Goal: Answer question/provide support: Answer question/provide support

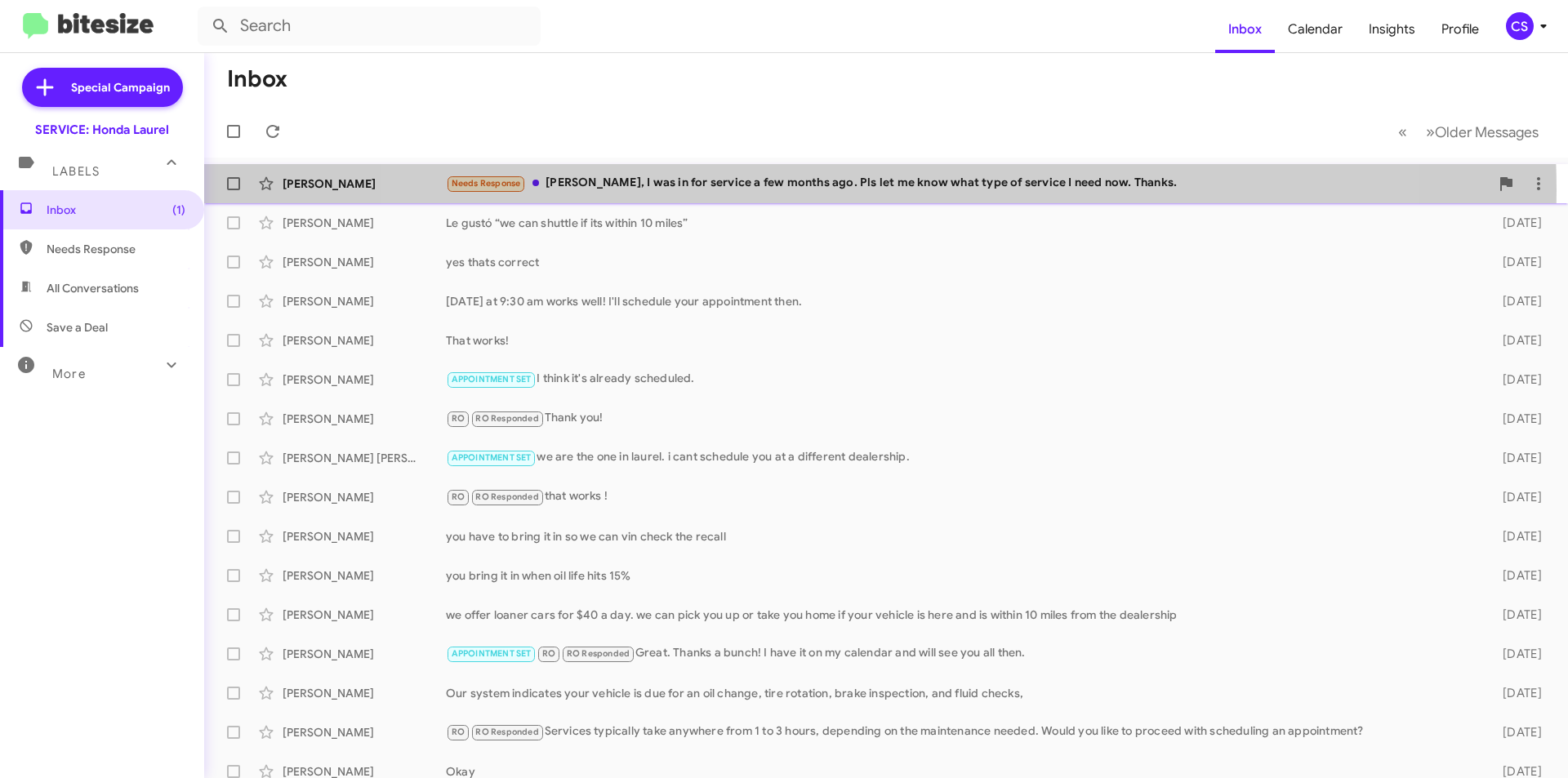
click at [864, 190] on div "Needs Response [PERSON_NAME], I was in for service a few months ago. Pls let me…" at bounding box center [967, 184] width 1043 height 19
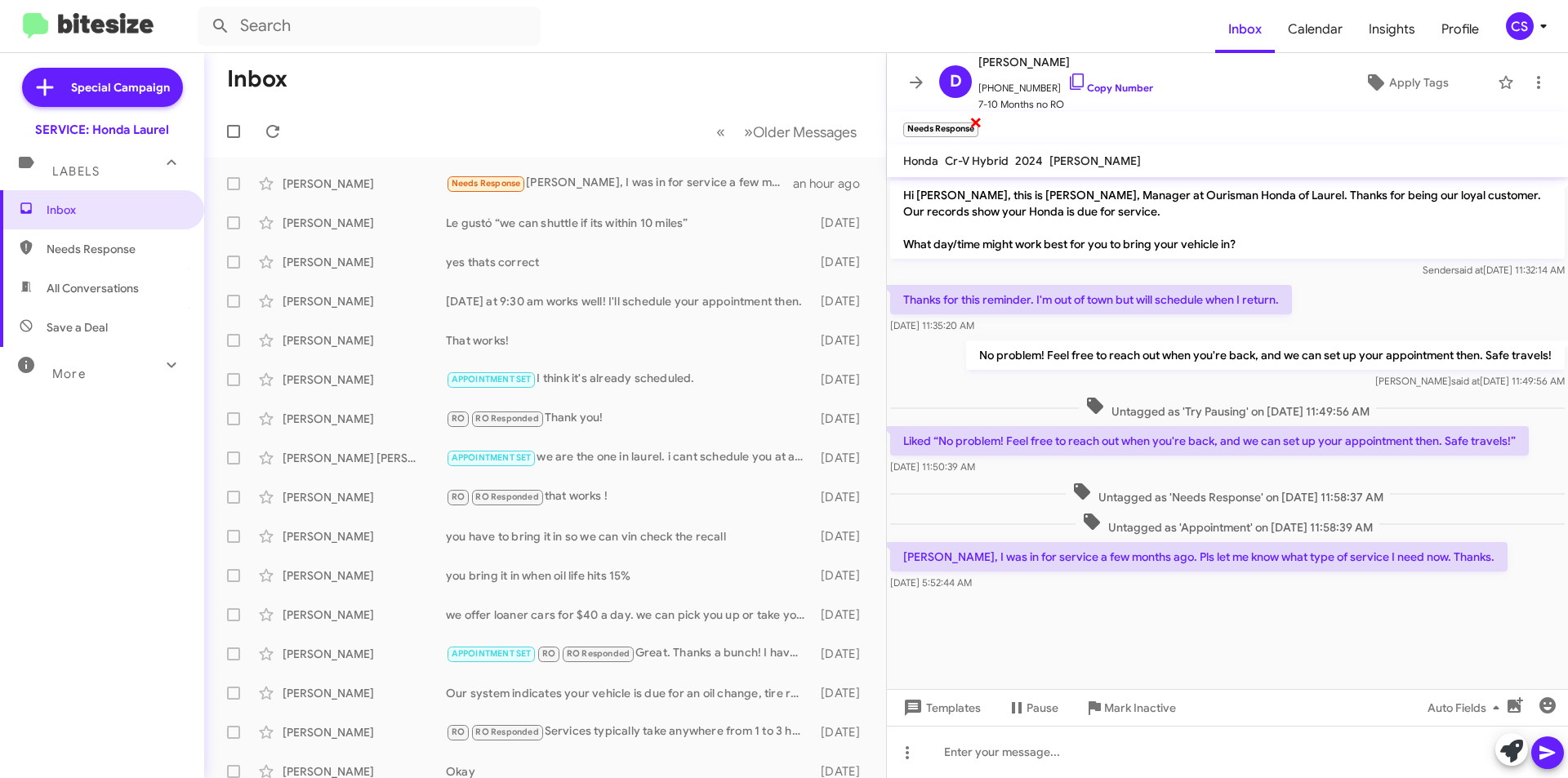
click at [977, 122] on span "×" at bounding box center [976, 121] width 13 height 19
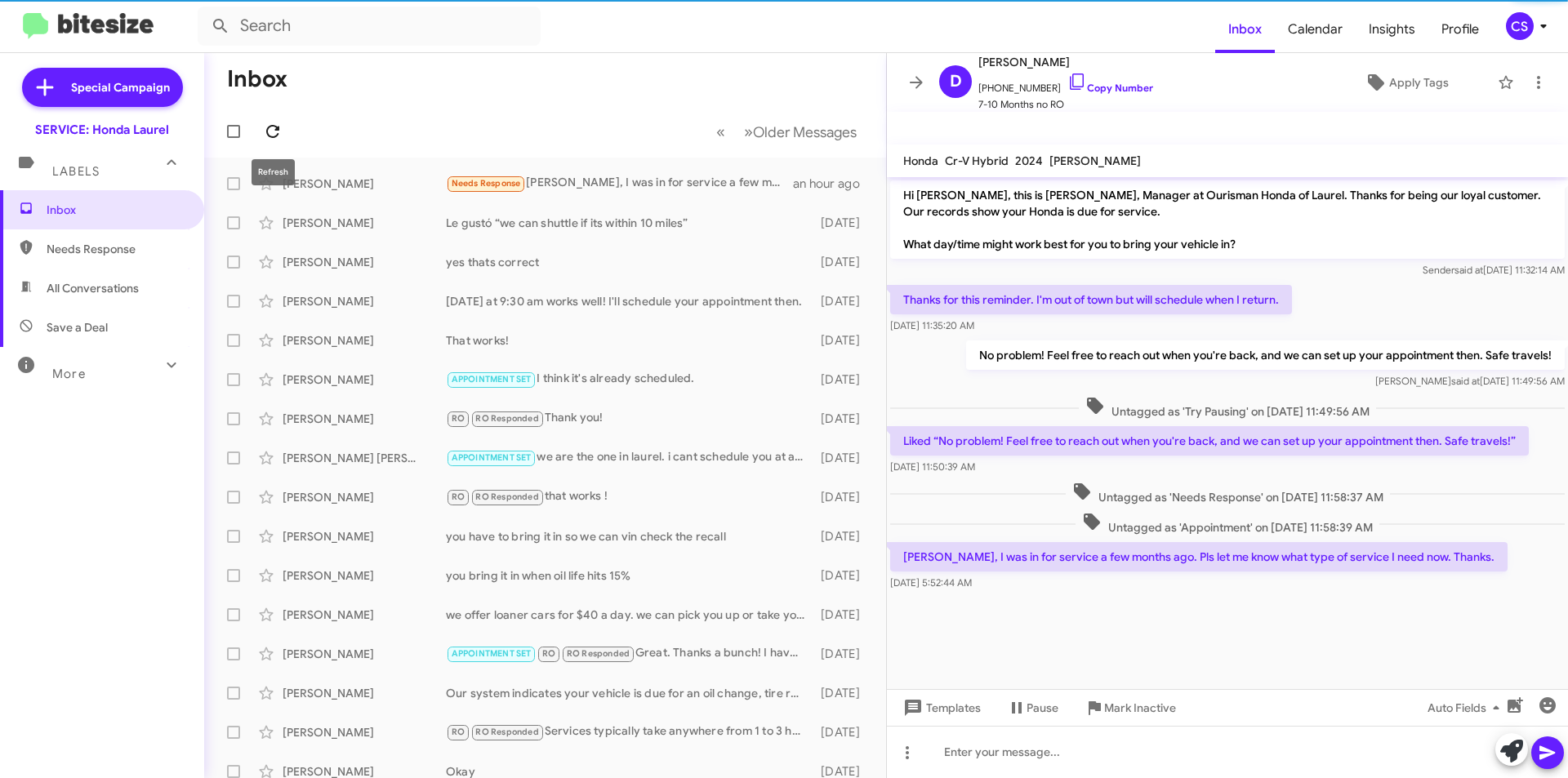
click at [273, 134] on icon at bounding box center [272, 131] width 19 height 19
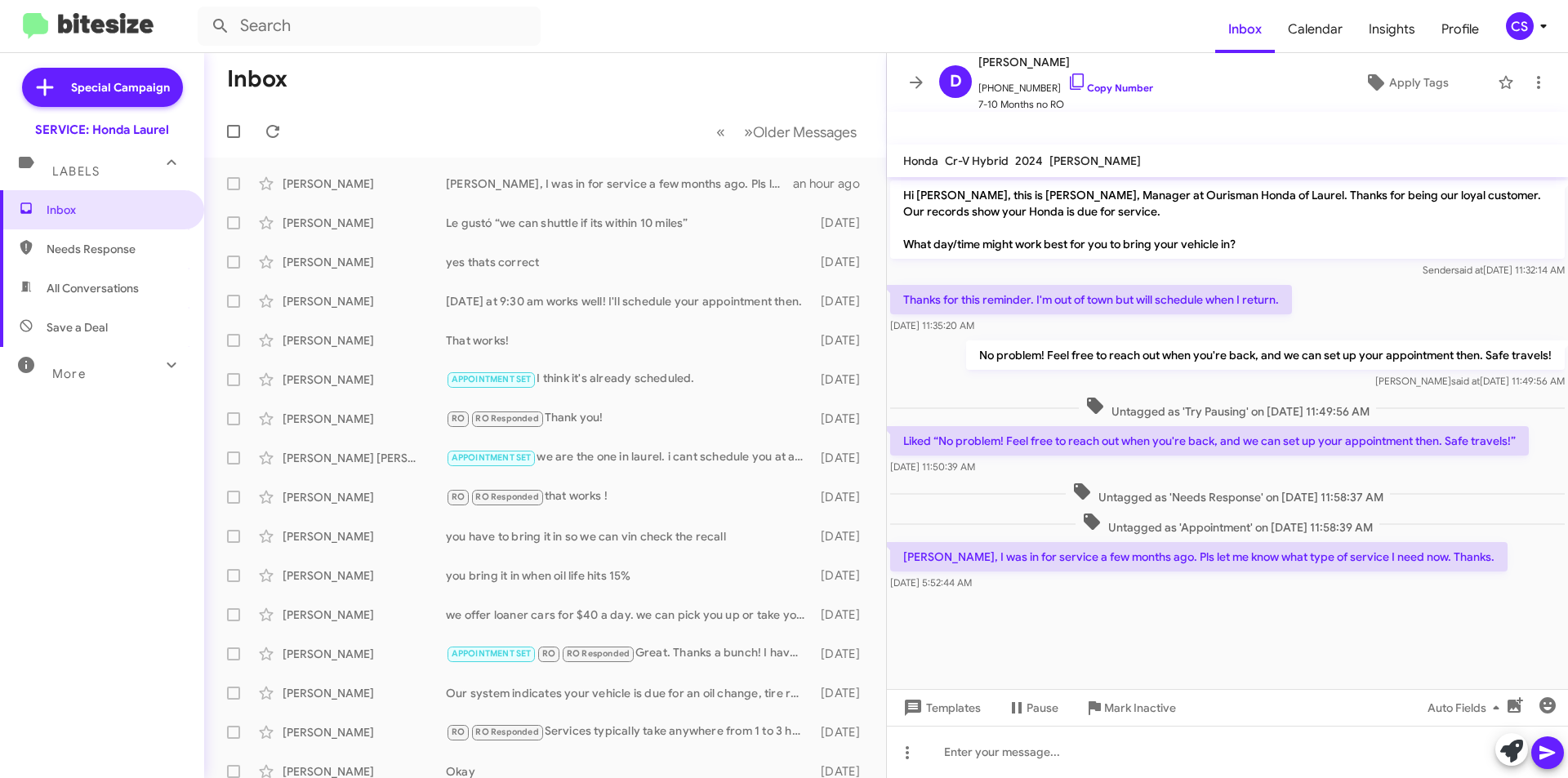
click at [449, 92] on mat-toolbar-row "Inbox" at bounding box center [544, 79] width 682 height 53
drag, startPoint x: 913, startPoint y: 78, endPoint x: 907, endPoint y: 70, distance: 10.0
click at [911, 76] on icon at bounding box center [916, 82] width 19 height 19
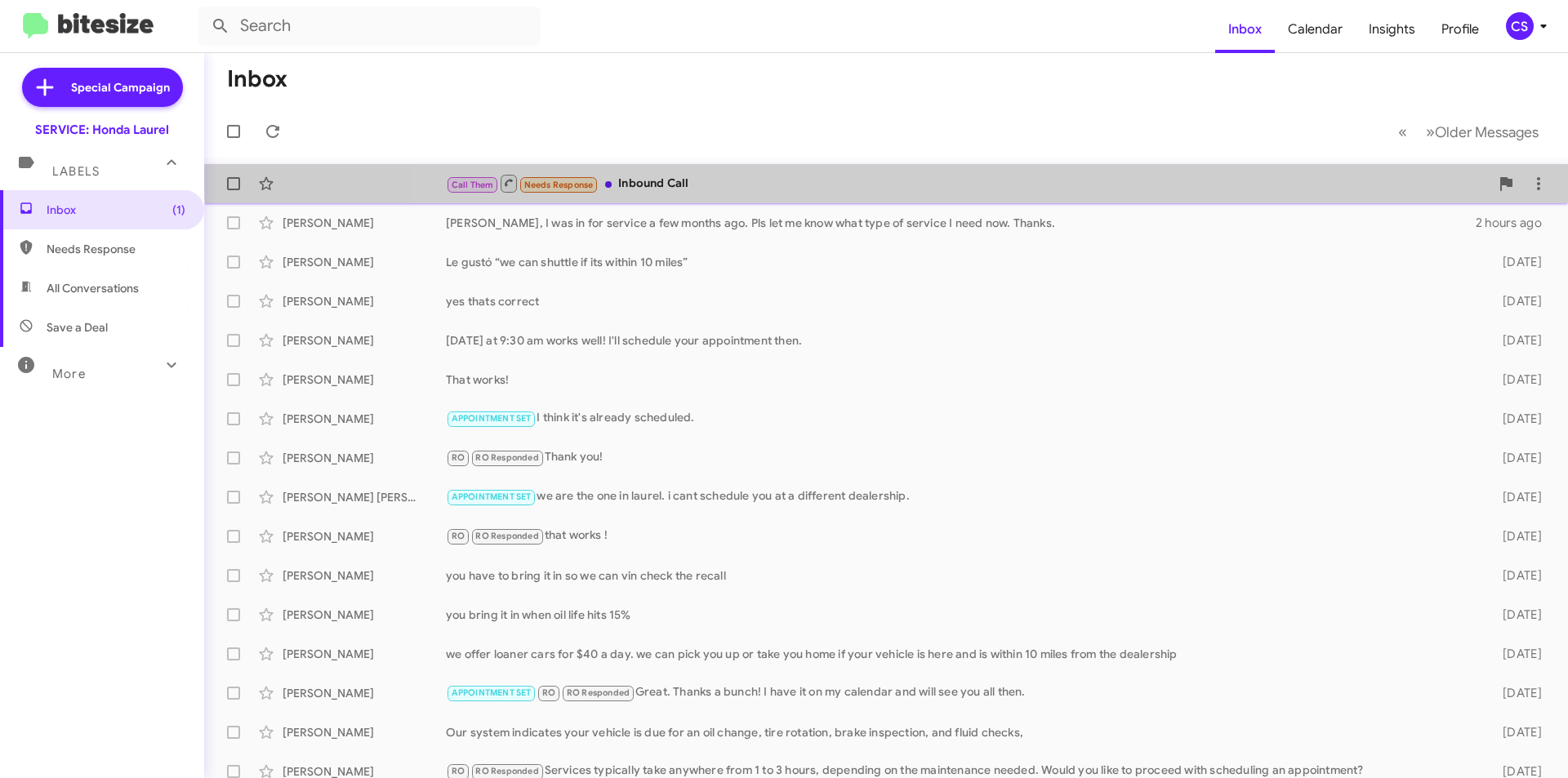
click at [1369, 174] on div "Call Them Needs Response Inbound Call" at bounding box center [967, 183] width 1043 height 20
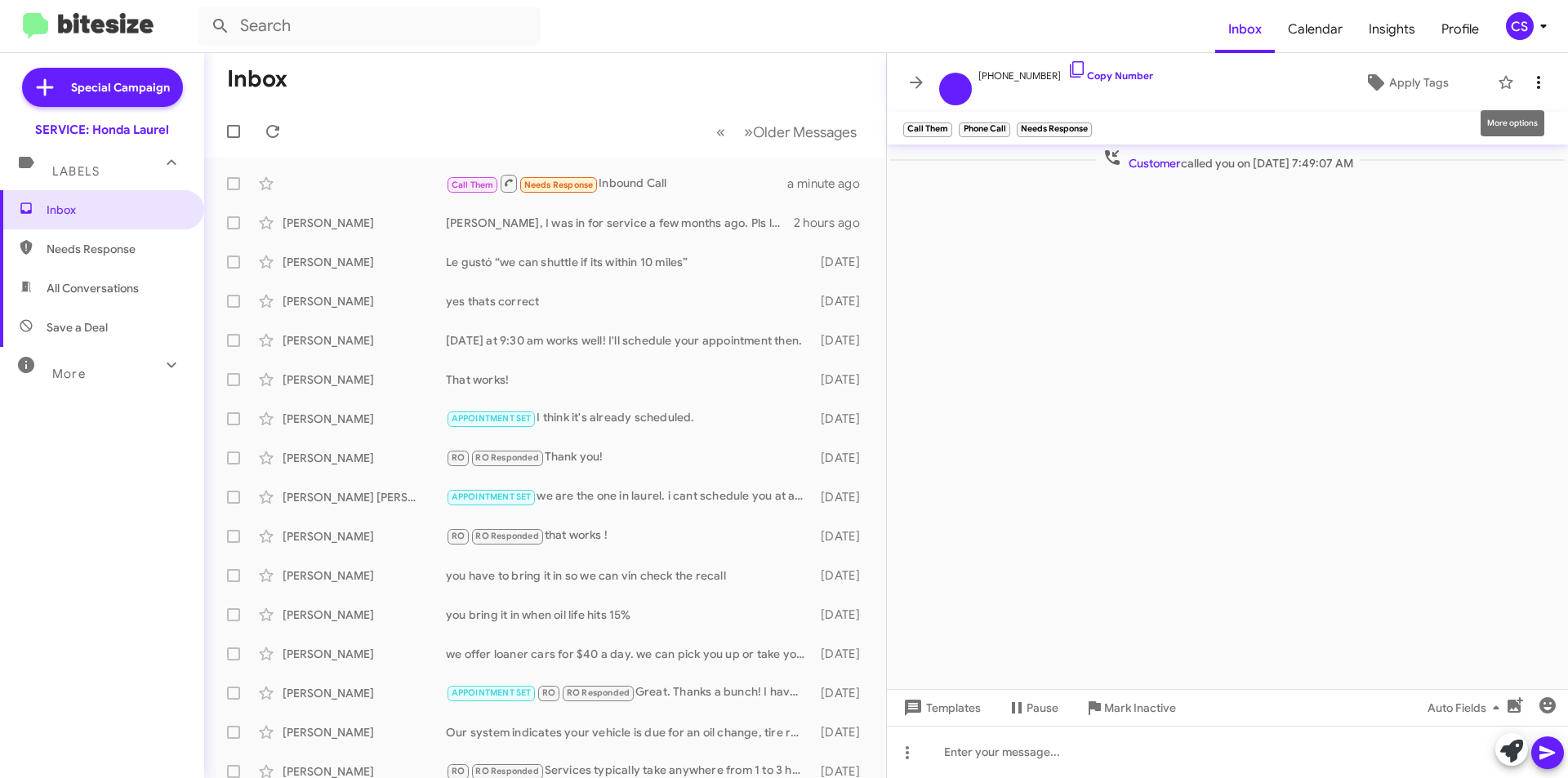
click at [1528, 79] on span at bounding box center [1538, 82] width 33 height 19
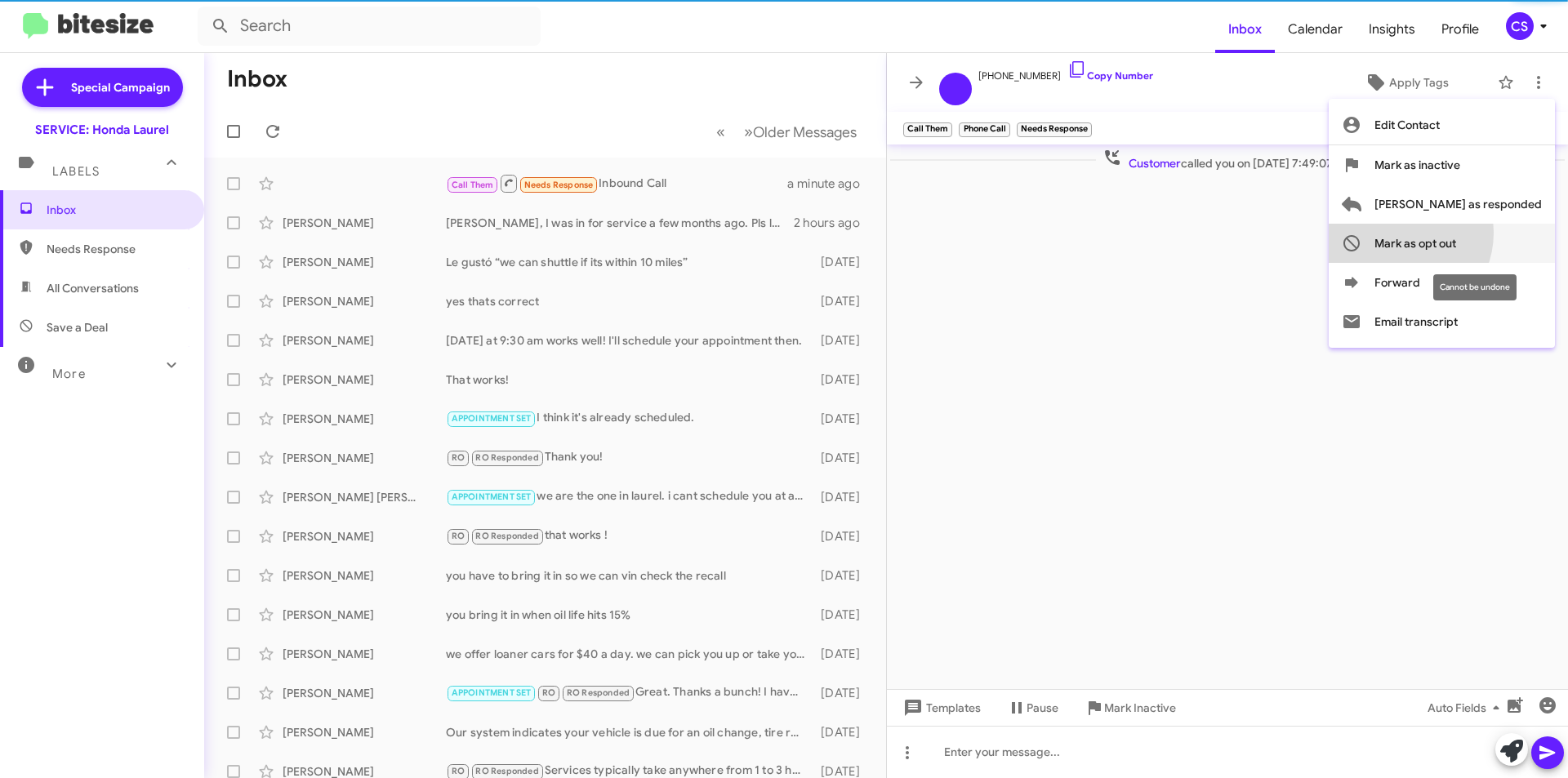
click at [1456, 232] on span "Mark as opt out" at bounding box center [1414, 243] width 81 height 39
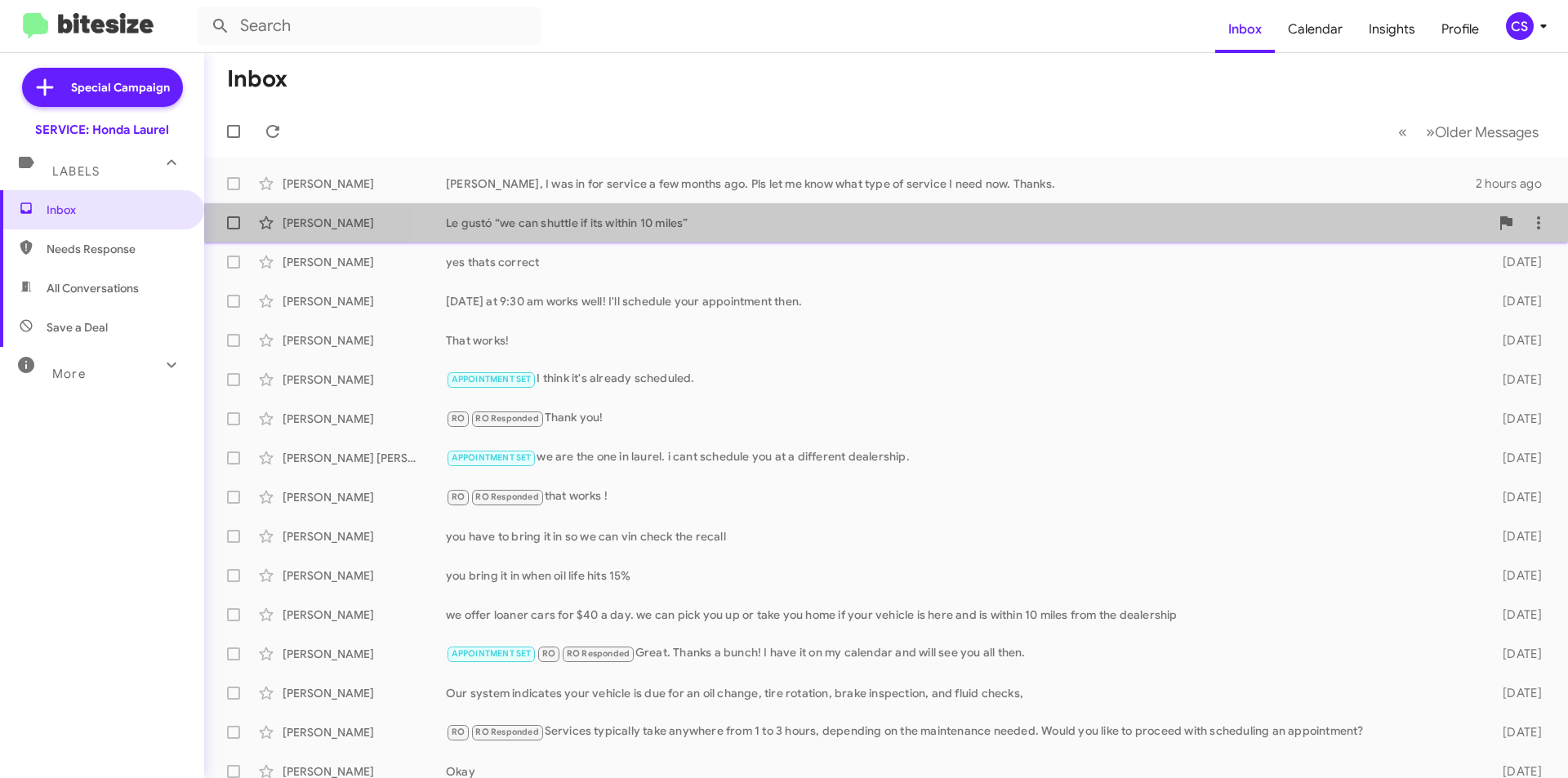
drag, startPoint x: 1444, startPoint y: 204, endPoint x: 1427, endPoint y: 205, distance: 17.0
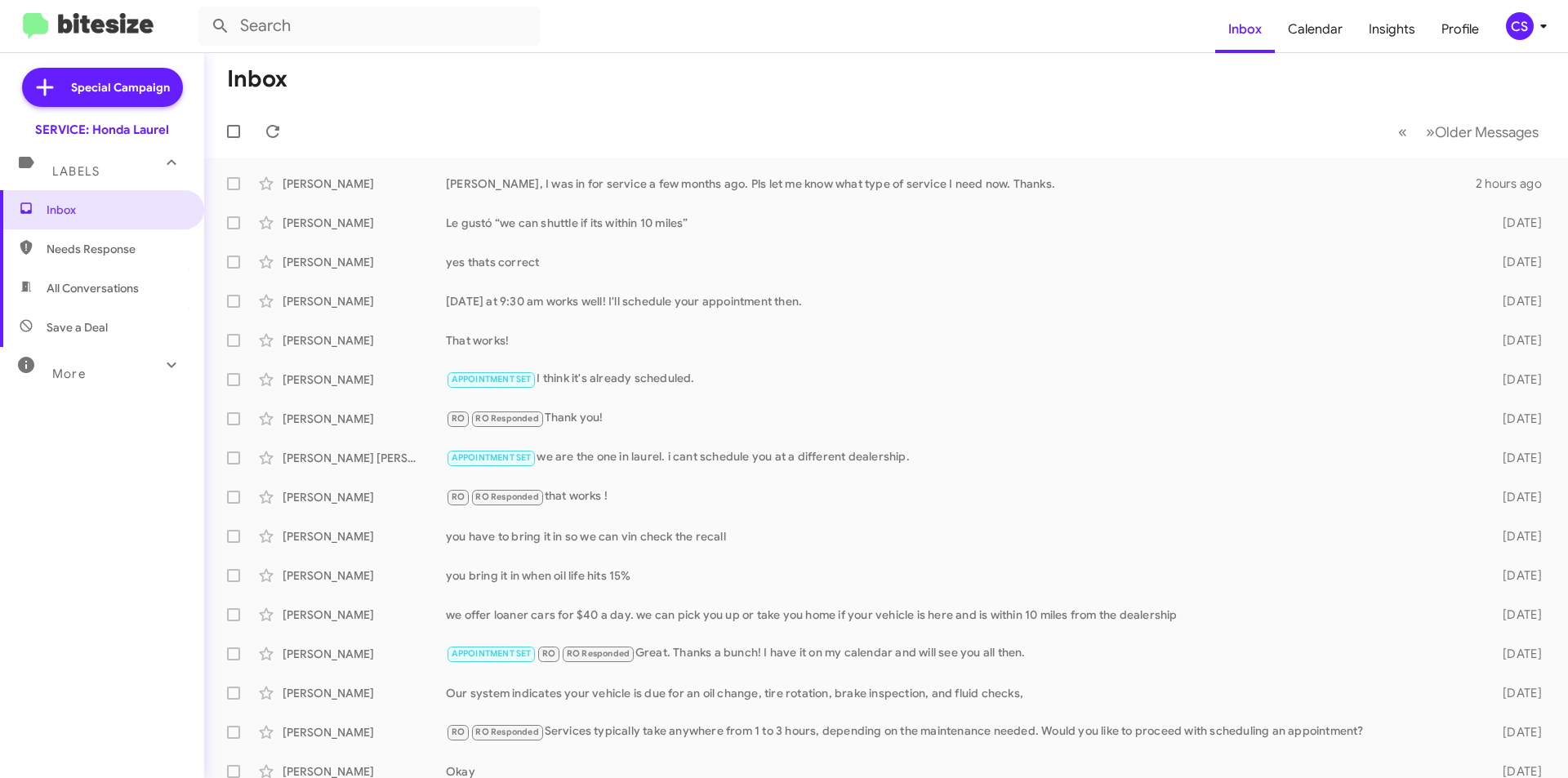
drag, startPoint x: 1427, startPoint y: 205, endPoint x: 1192, endPoint y: 77, distance: 267.6
click at [1187, 84] on mat-toolbar-row "Inbox" at bounding box center [885, 79] width 1363 height 53
